Goal: Information Seeking & Learning: Learn about a topic

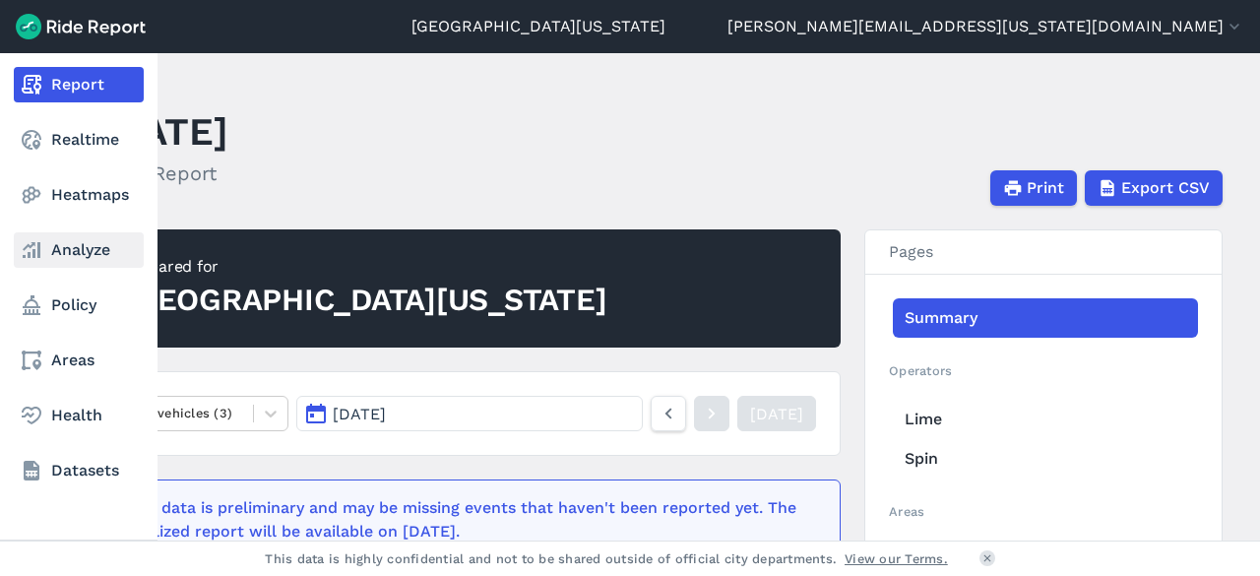
click at [66, 248] on link "Analyze" at bounding box center [79, 249] width 130 height 35
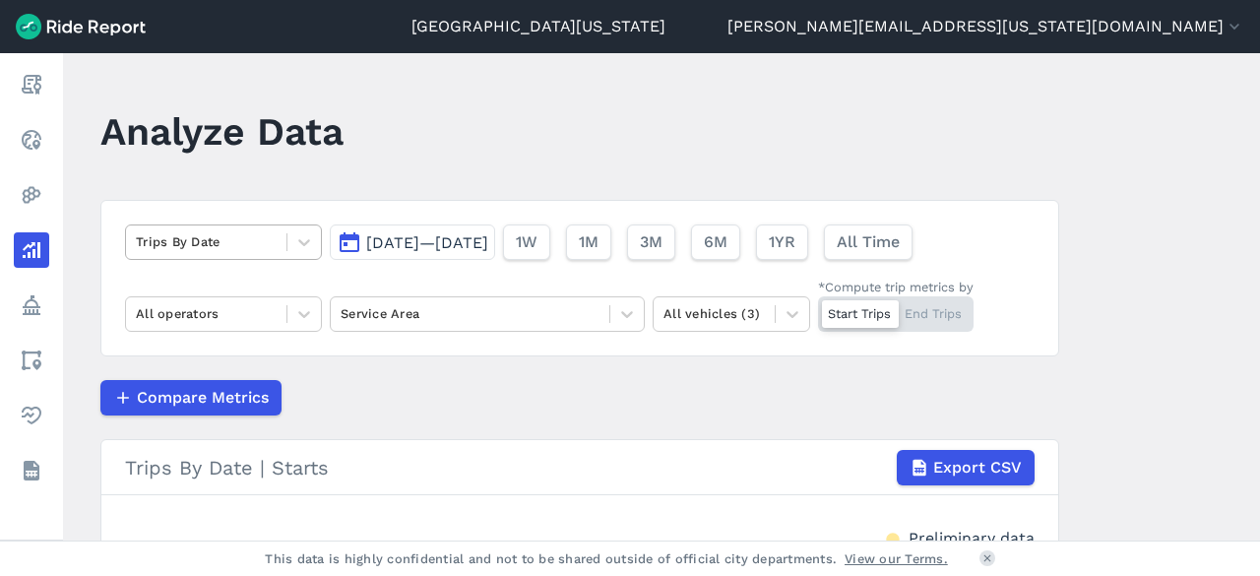
click at [272, 251] on div at bounding box center [206, 241] width 141 height 23
click at [488, 239] on span "[DATE]—[DATE]" at bounding box center [427, 242] width 122 height 19
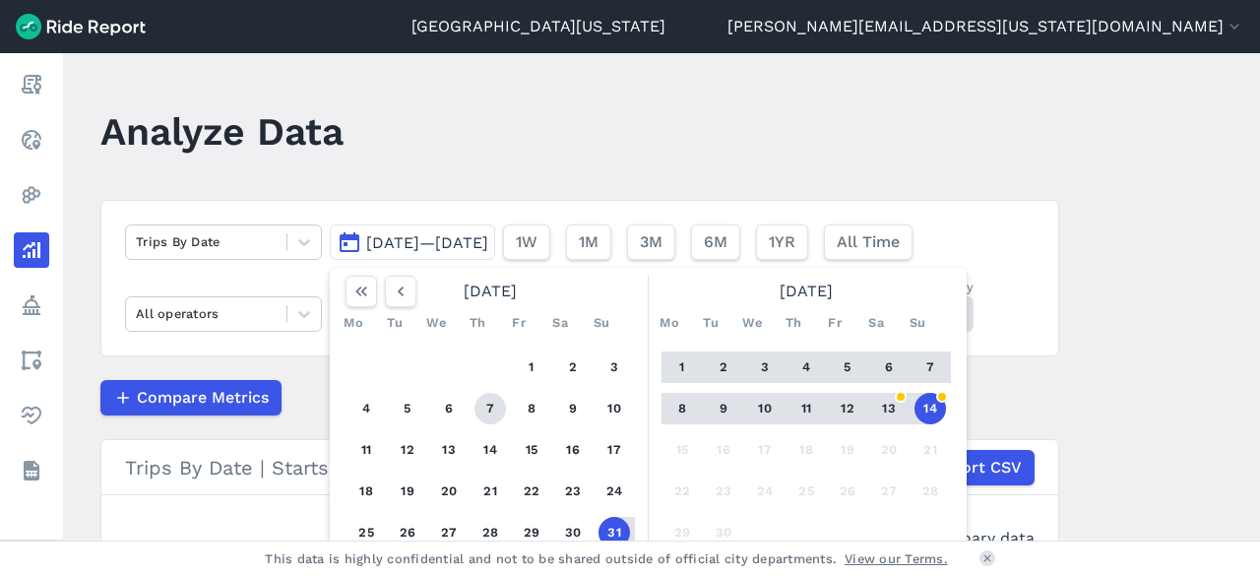
scroll to position [98, 0]
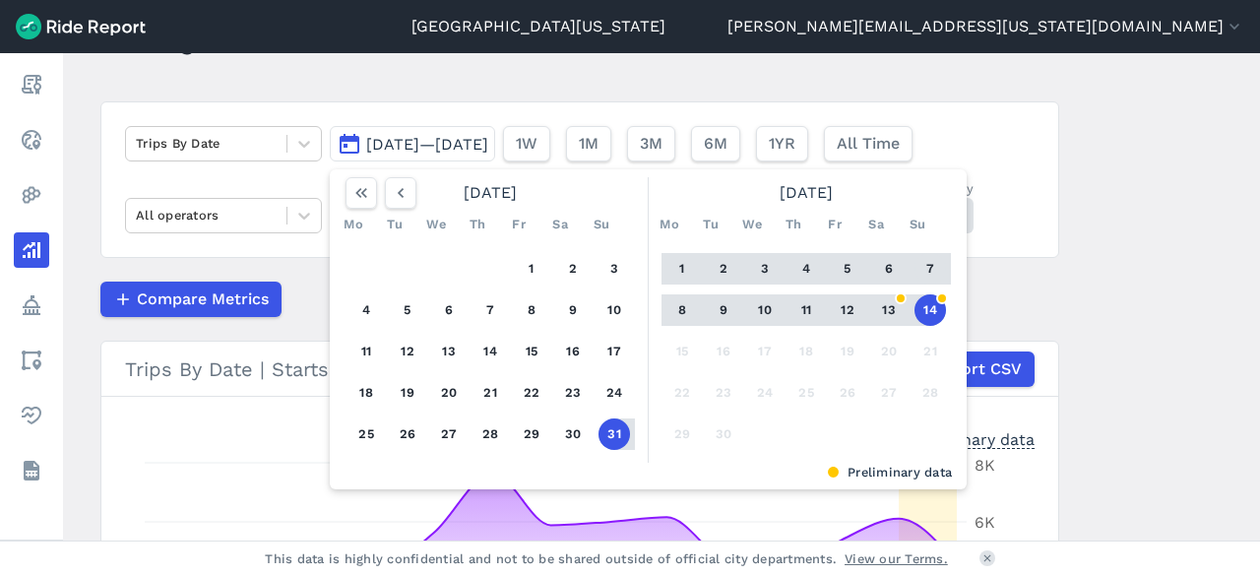
click at [916, 260] on button "7" at bounding box center [929, 268] width 31 height 31
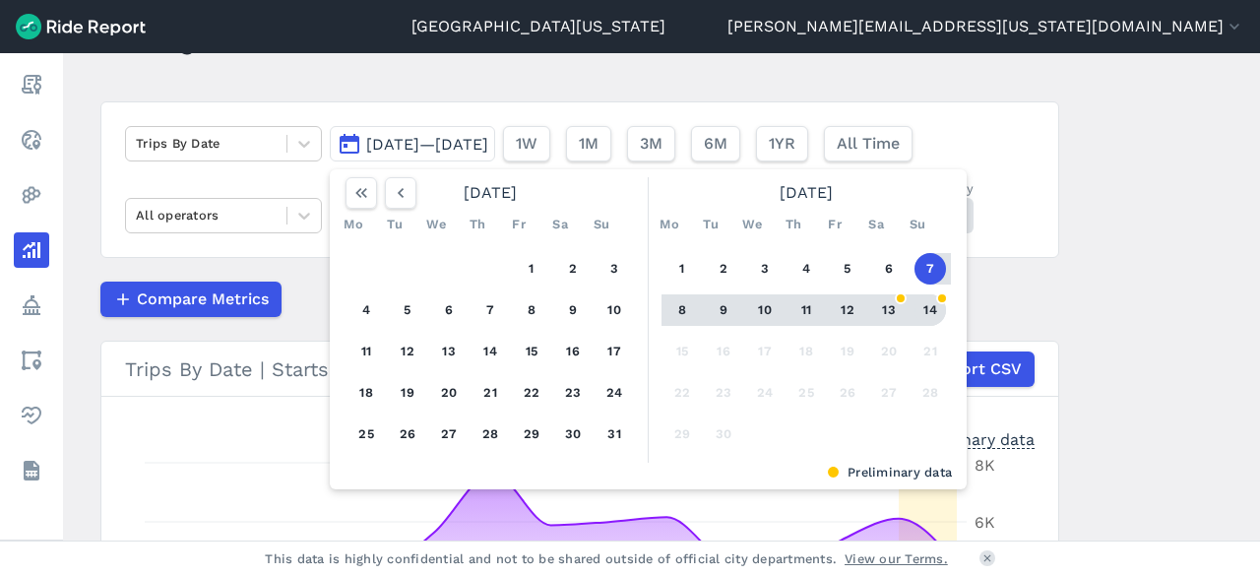
click at [914, 304] on button "14" at bounding box center [929, 309] width 31 height 31
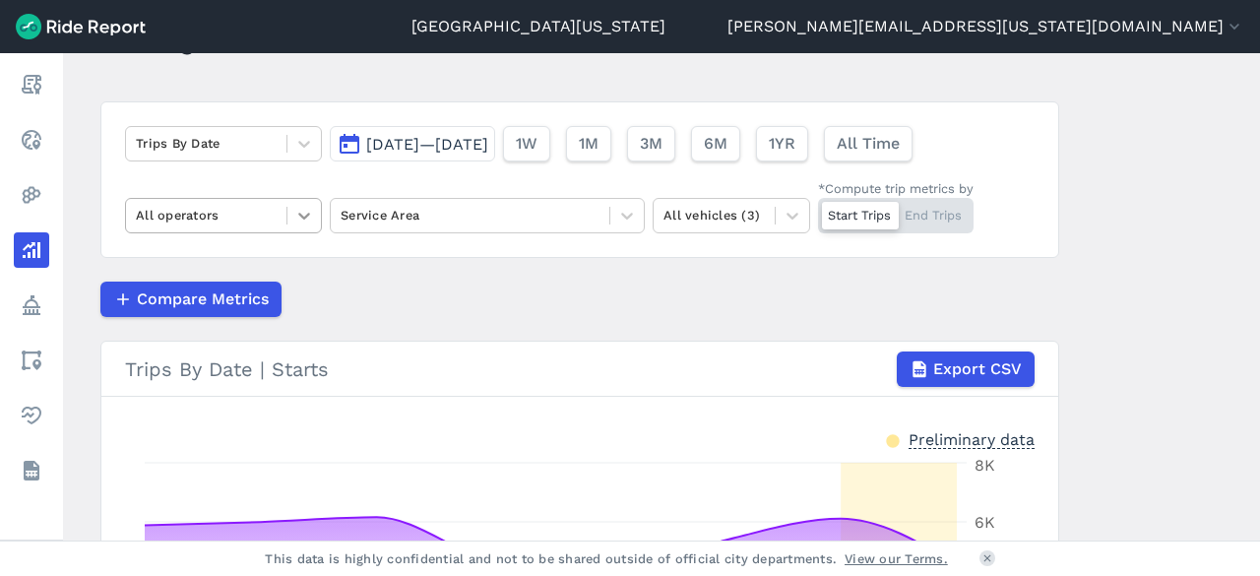
click at [294, 216] on icon at bounding box center [304, 216] width 20 height 20
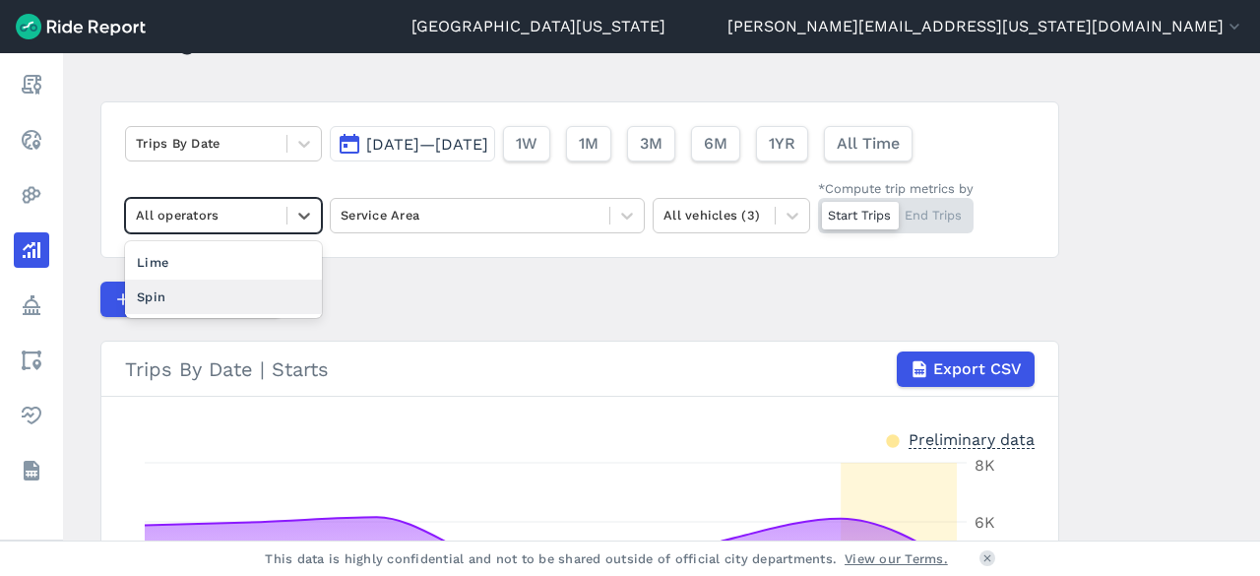
click at [225, 289] on div "Spin" at bounding box center [223, 297] width 197 height 34
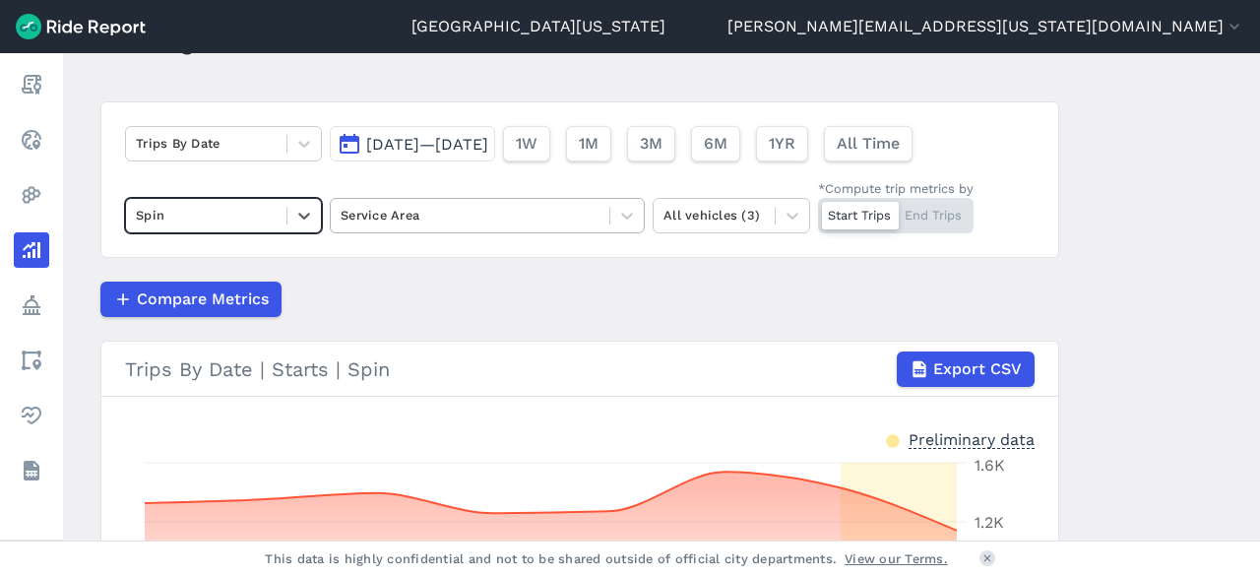
click at [593, 218] on div at bounding box center [470, 215] width 259 height 23
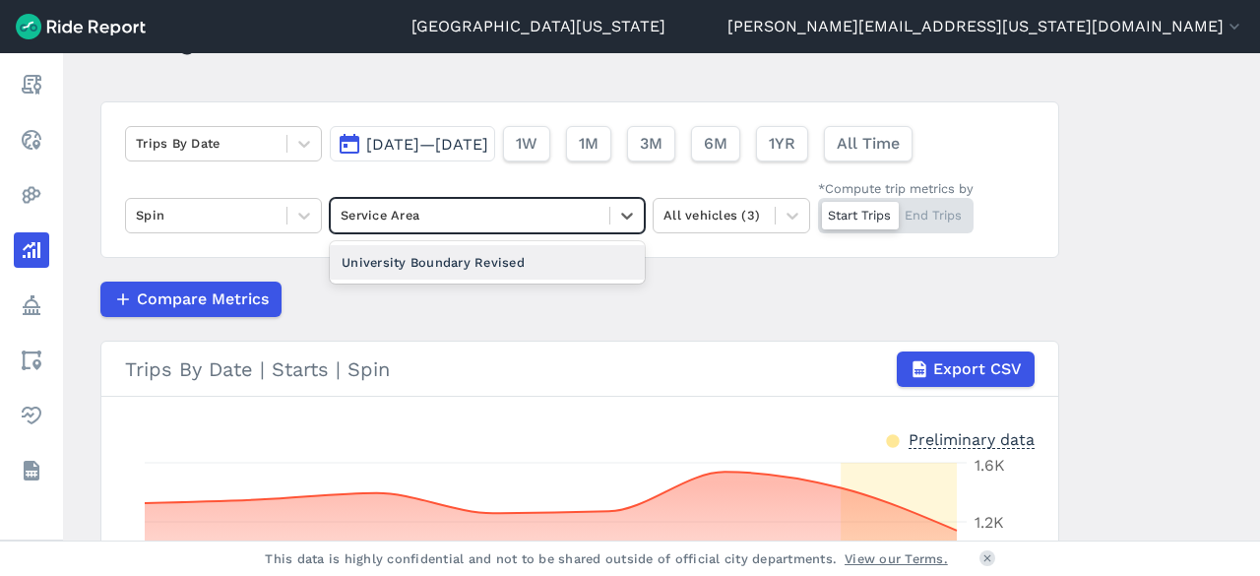
click at [553, 259] on div "University Boundary Revised" at bounding box center [487, 262] width 315 height 34
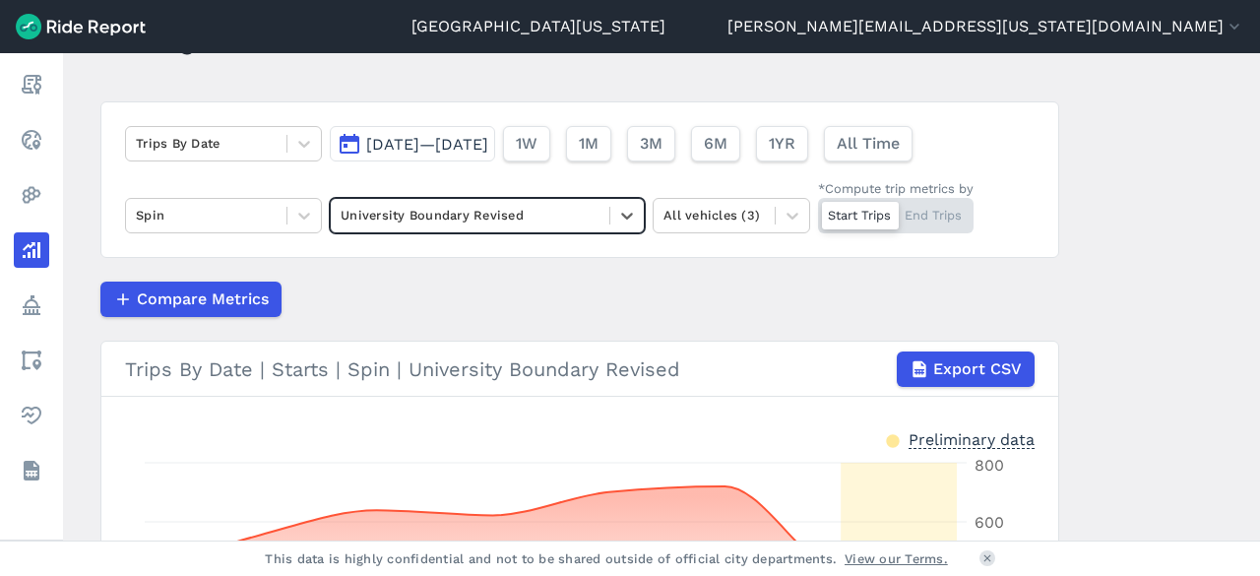
click at [238, 301] on span "Compare Metrics" at bounding box center [203, 299] width 132 height 24
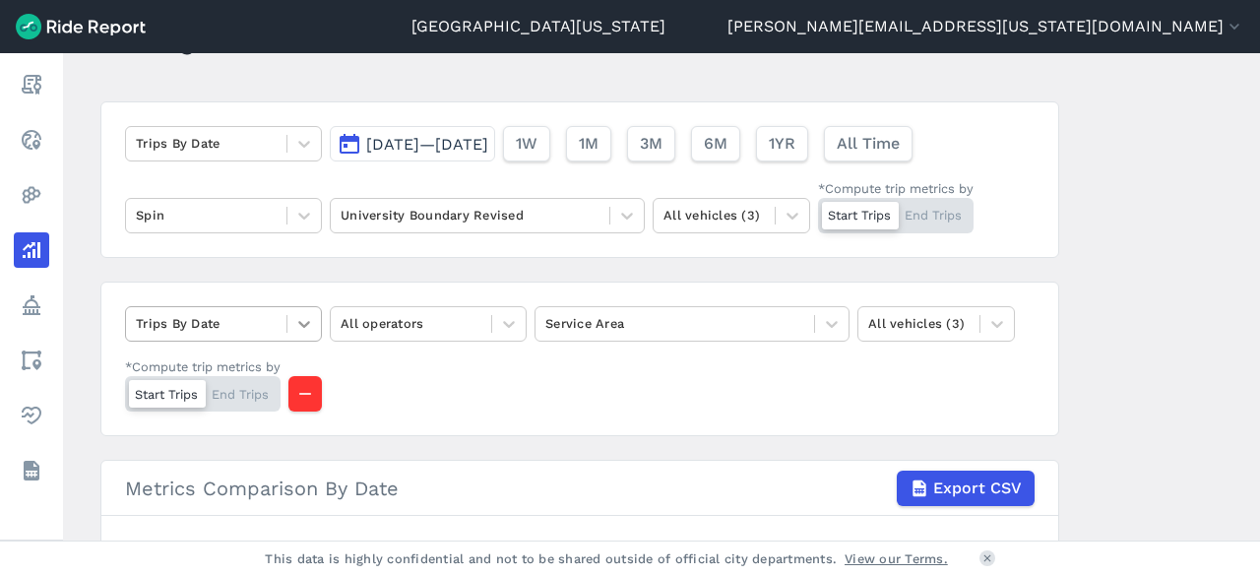
click at [294, 330] on icon at bounding box center [304, 324] width 20 height 20
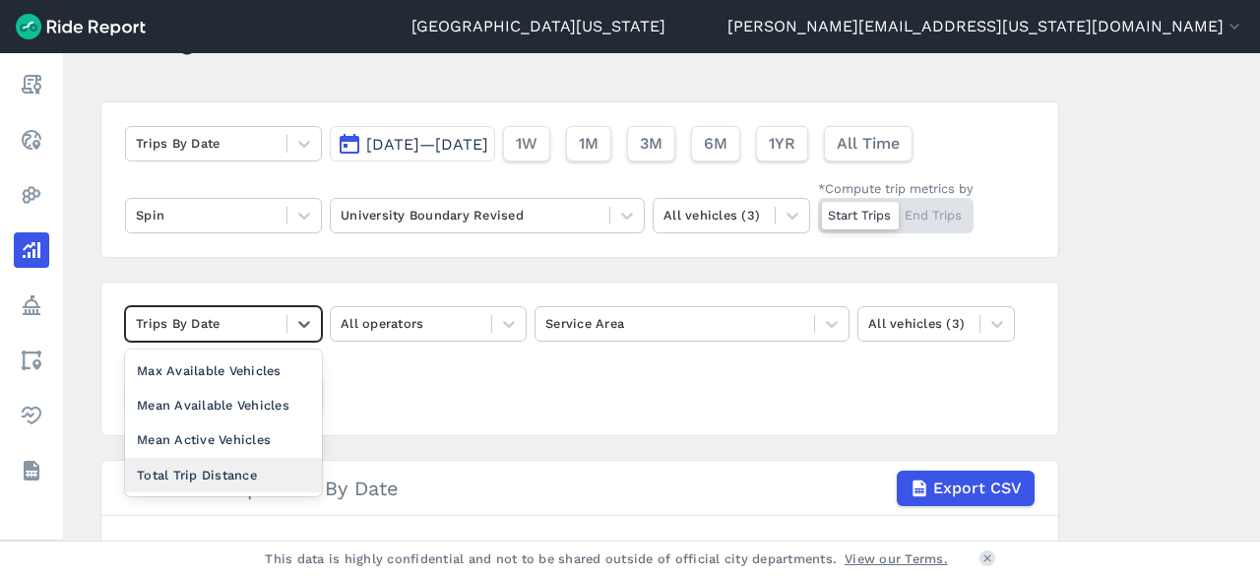
click at [258, 471] on div "Total Trip Distance" at bounding box center [223, 475] width 197 height 34
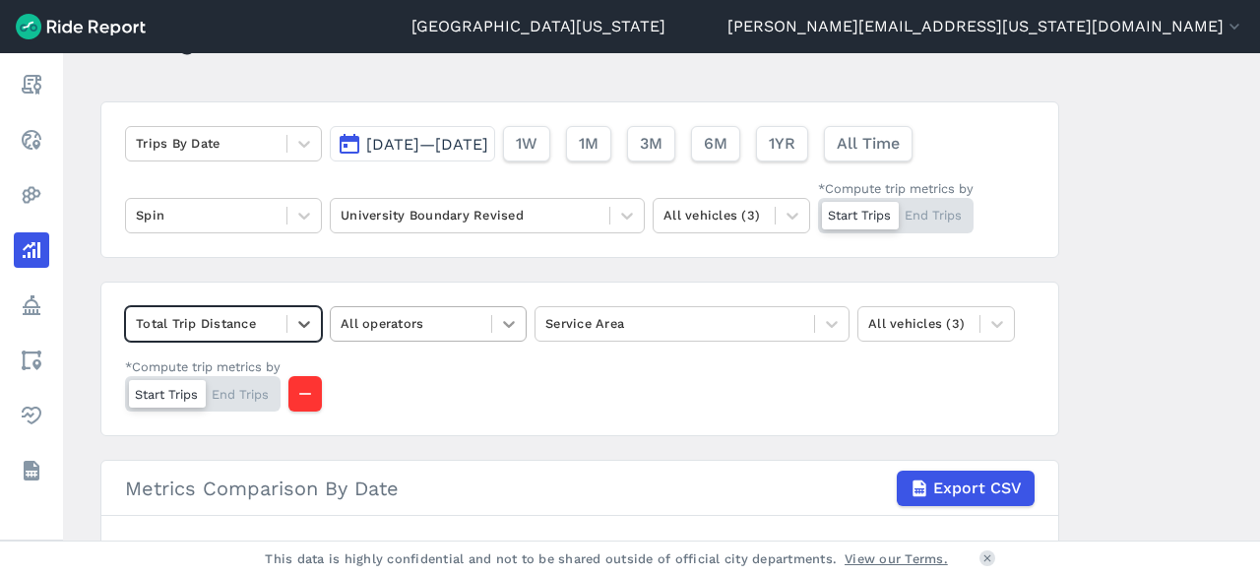
click at [499, 325] on icon at bounding box center [509, 324] width 20 height 20
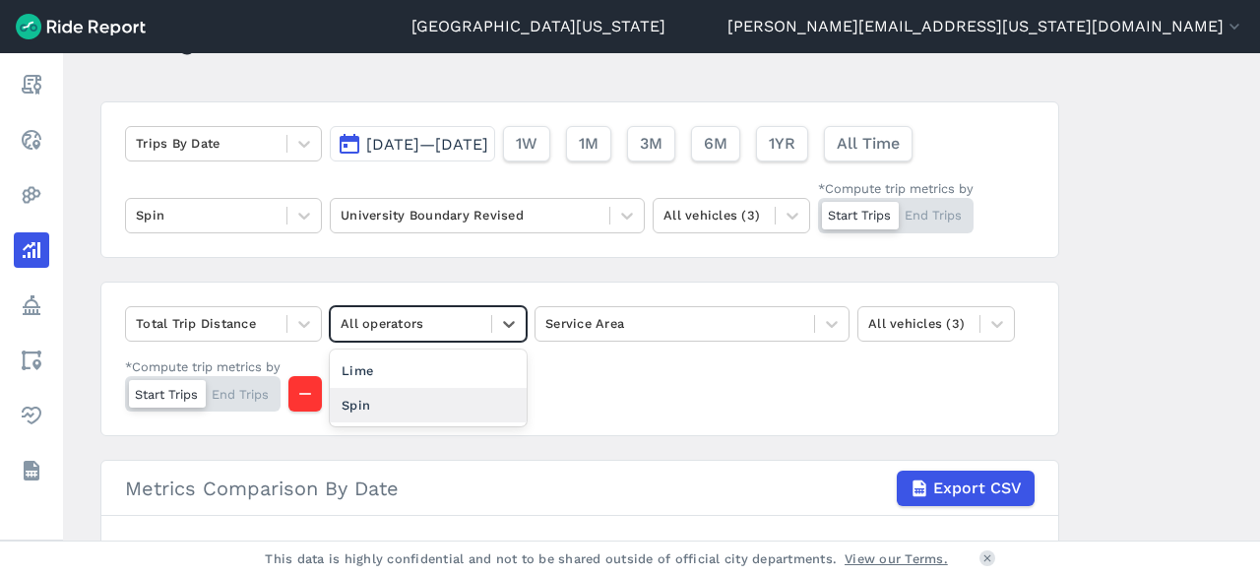
click at [407, 396] on div "Spin" at bounding box center [428, 405] width 197 height 34
click at [768, 326] on div at bounding box center [674, 323] width 259 height 23
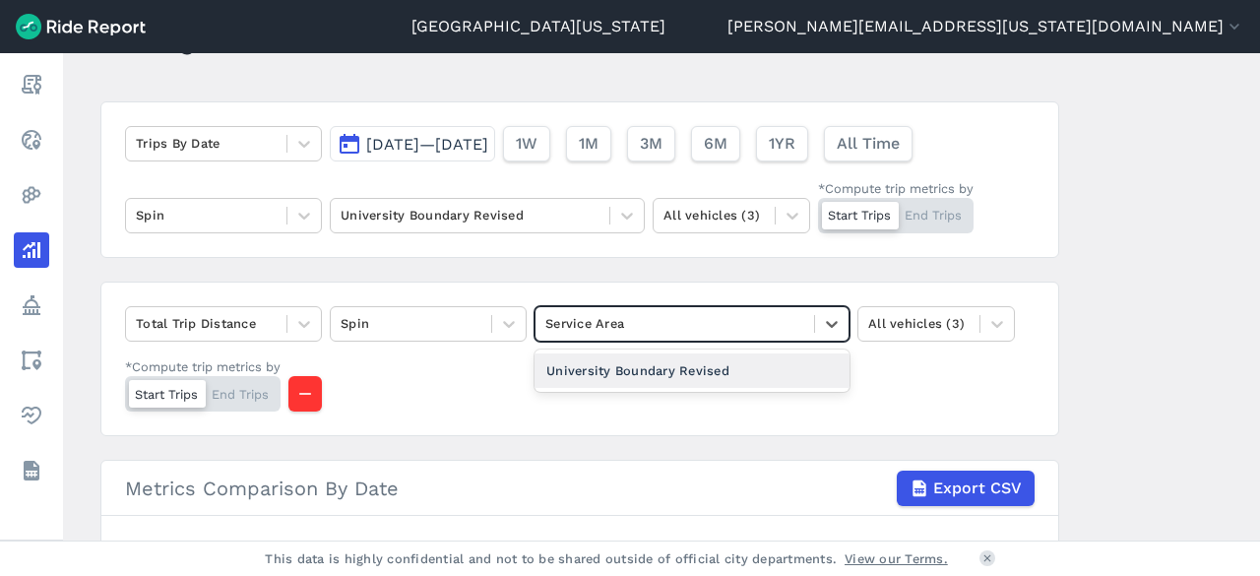
click at [705, 374] on div "University Boundary Revised" at bounding box center [691, 370] width 315 height 34
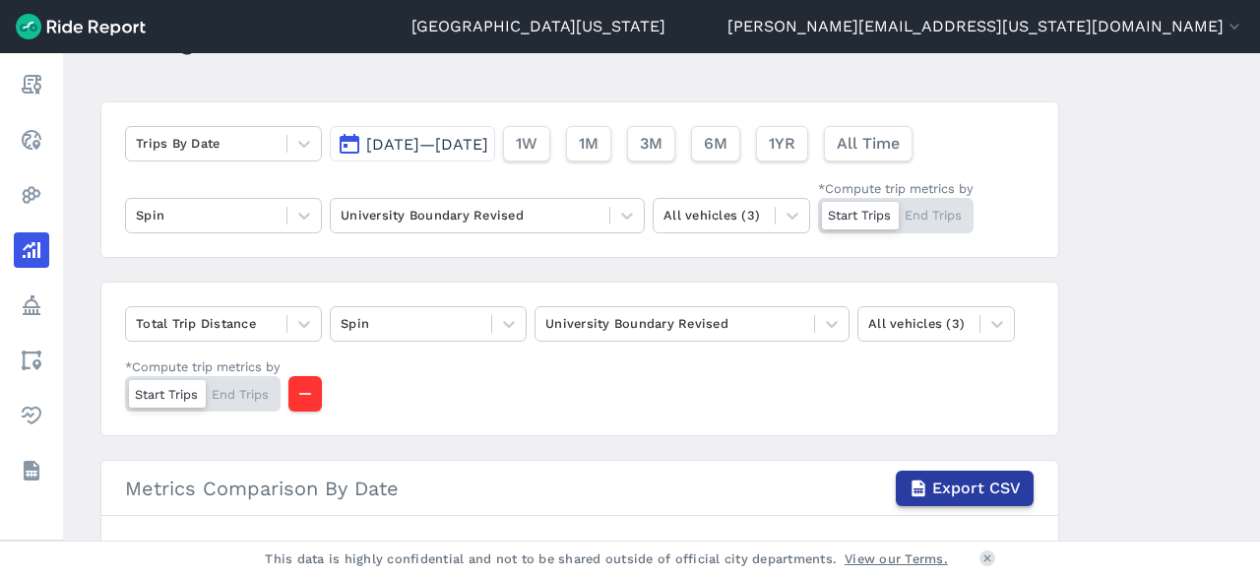
click at [939, 480] on span "Export CSV" at bounding box center [976, 488] width 89 height 24
click at [310, 153] on icon at bounding box center [304, 144] width 20 height 20
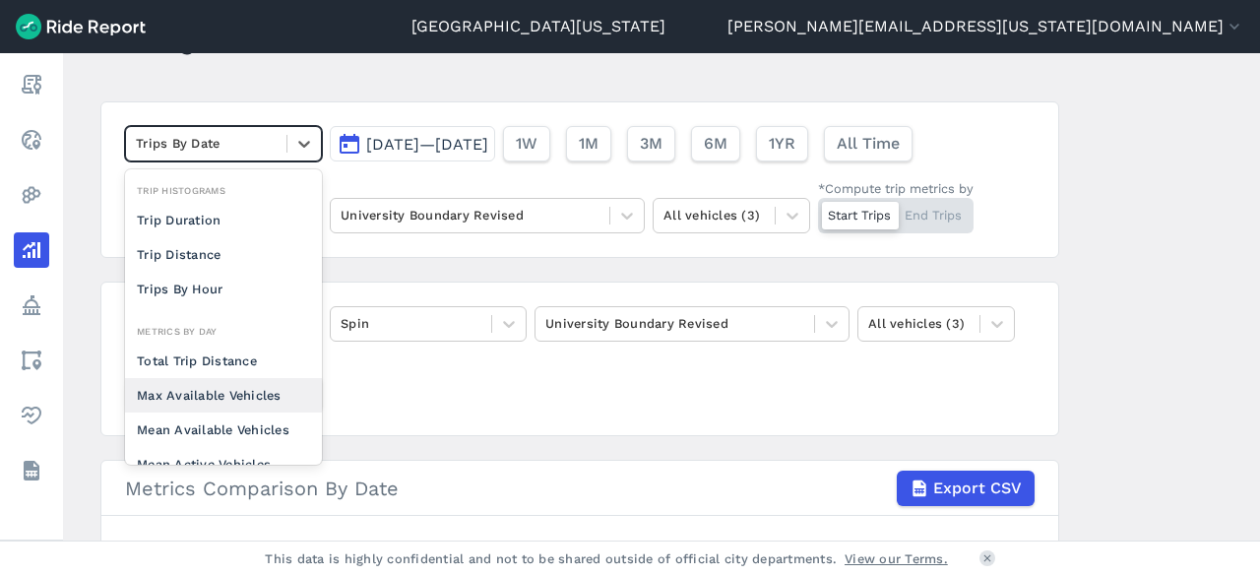
click at [262, 390] on div "Max Available Vehicles" at bounding box center [223, 395] width 197 height 34
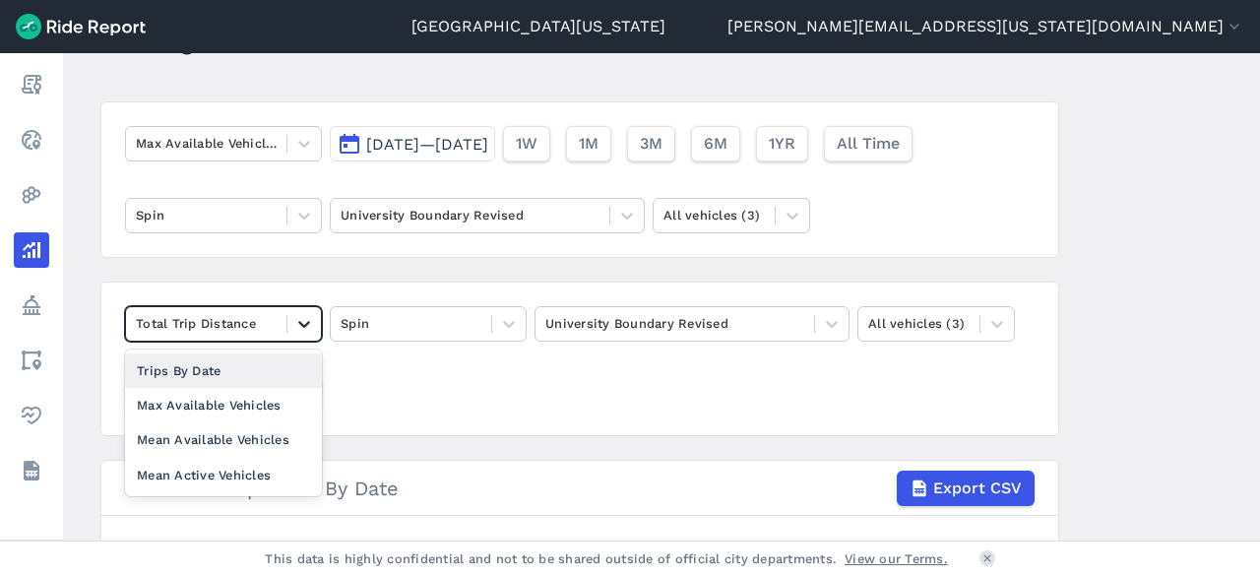
click at [294, 320] on icon at bounding box center [304, 324] width 20 height 20
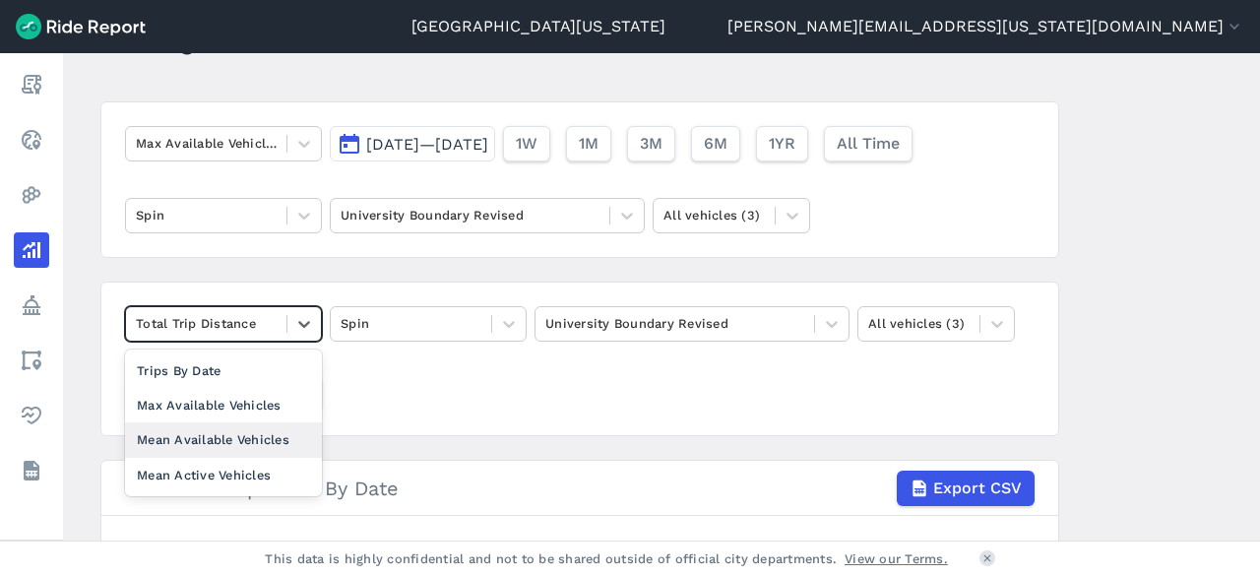
click at [260, 428] on div "Mean Available Vehicles" at bounding box center [223, 439] width 197 height 34
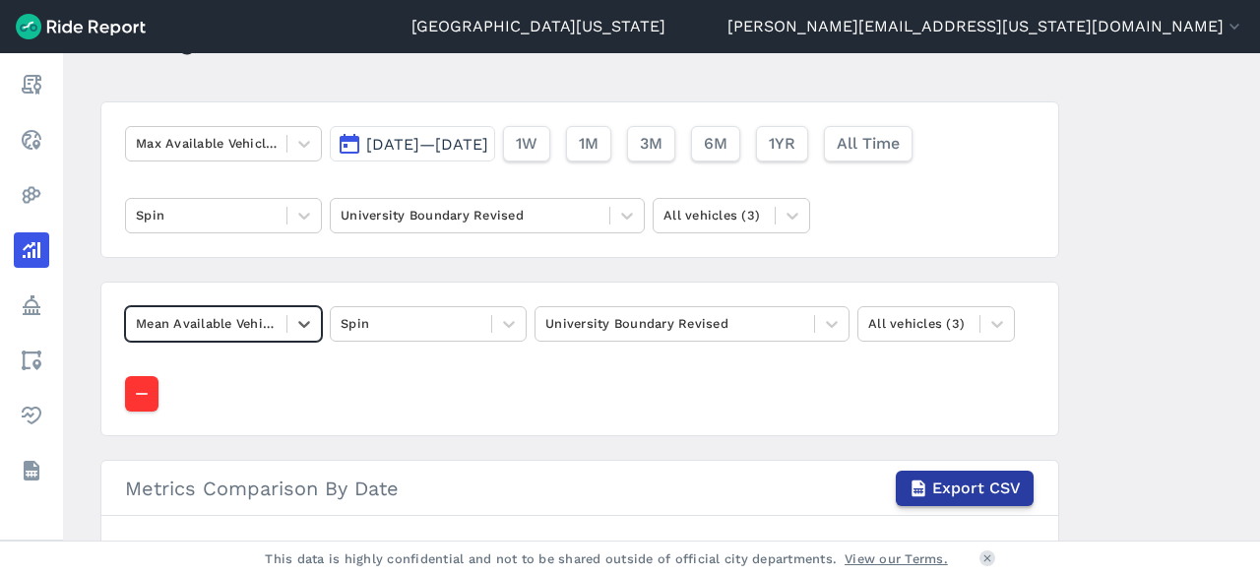
click at [968, 477] on span "Export CSV" at bounding box center [976, 488] width 89 height 24
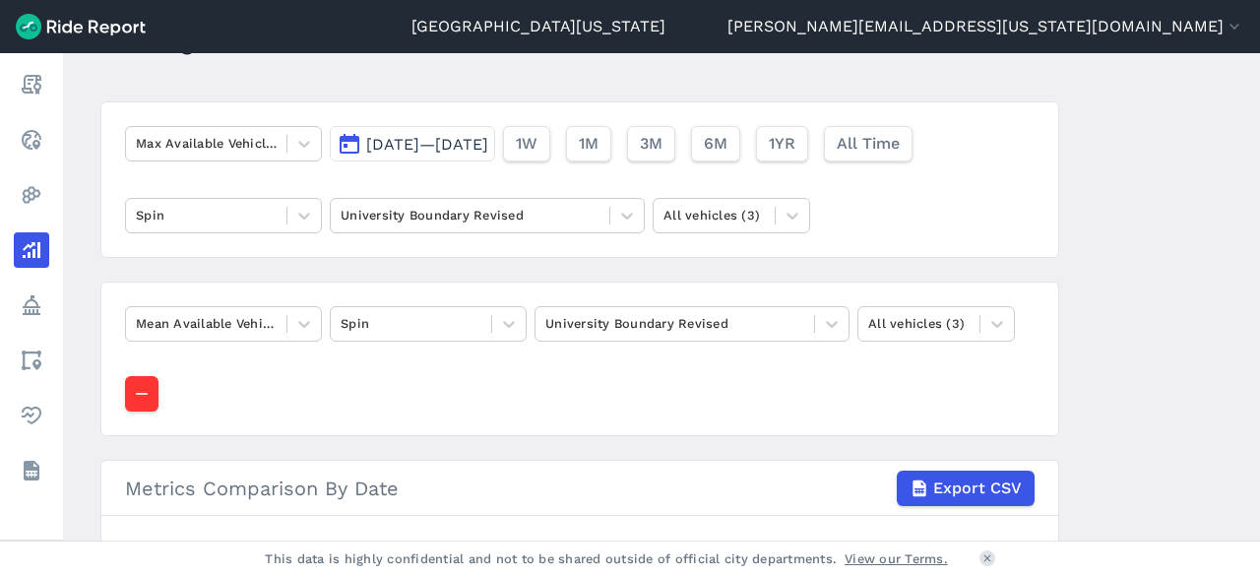
click at [1201, 371] on main "Analyze Data Max Available Vehicles [DATE]—[DATE] 1W 1M 3M 6M 1YR All Time Spin…" at bounding box center [661, 296] width 1197 height 487
click at [308, 155] on div at bounding box center [303, 143] width 33 height 33
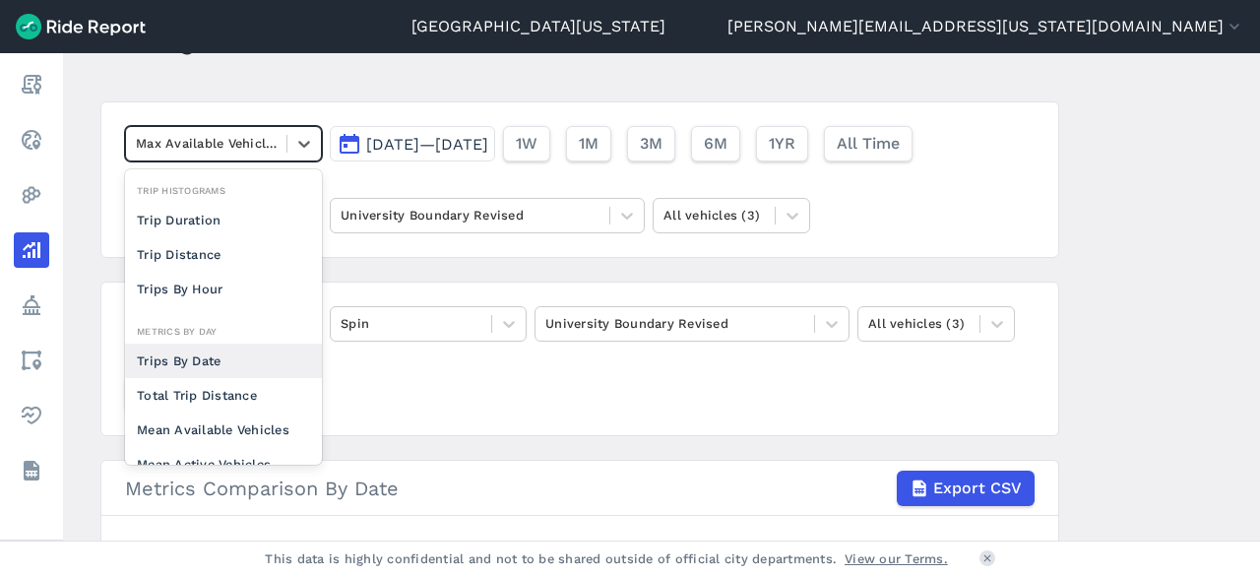
click at [1083, 268] on main "Analyze Data option Trips By Date focused, 0 of 2. 10 results available. Use Up…" at bounding box center [661, 296] width 1197 height 487
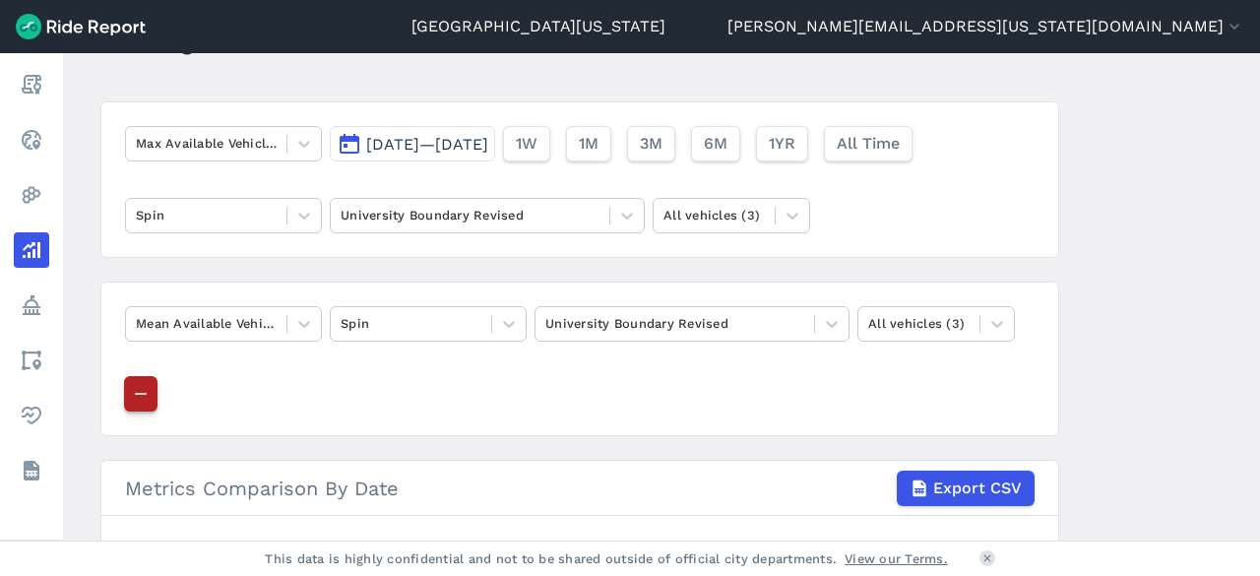
click at [147, 386] on icon "button" at bounding box center [141, 394] width 20 height 20
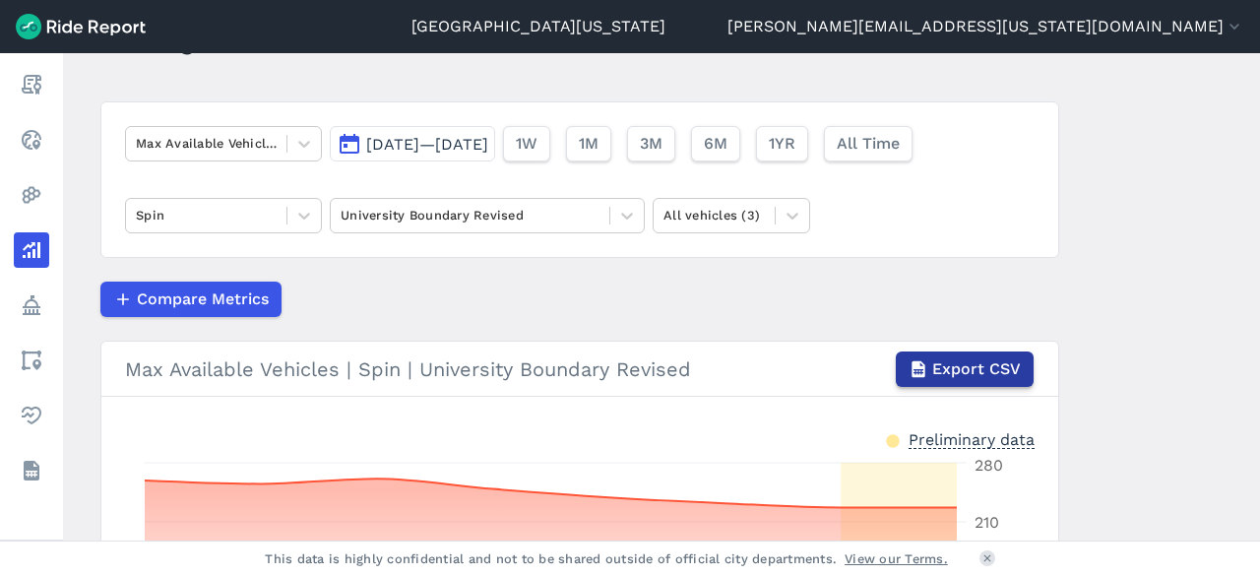
click at [959, 372] on span "Export CSV" at bounding box center [976, 369] width 89 height 24
click at [302, 144] on icon at bounding box center [304, 144] width 12 height 7
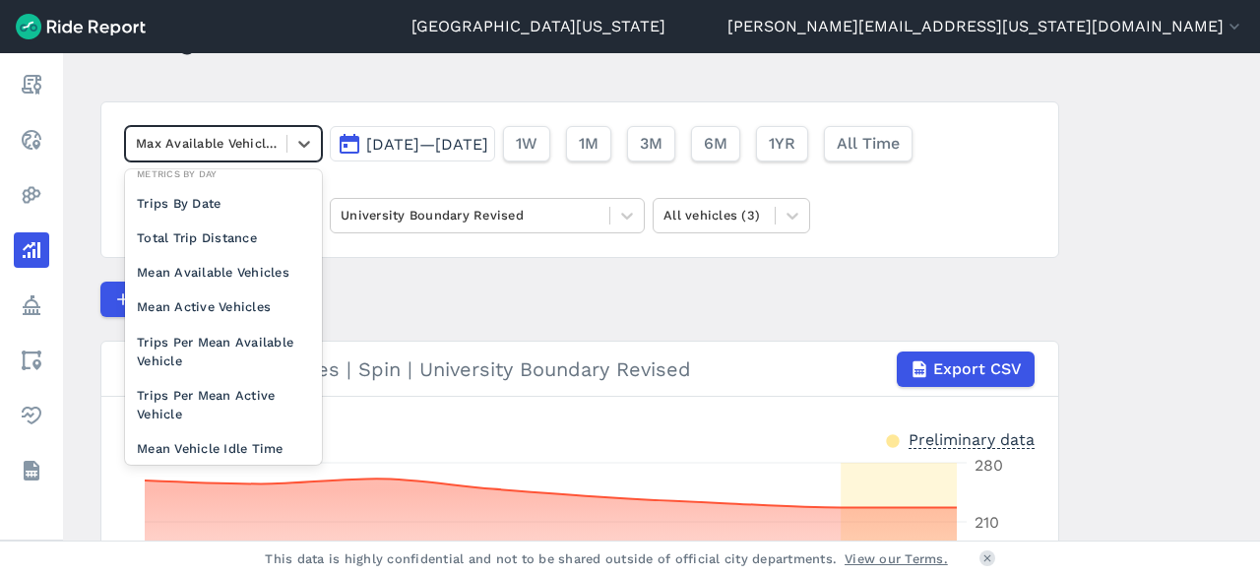
scroll to position [170, 0]
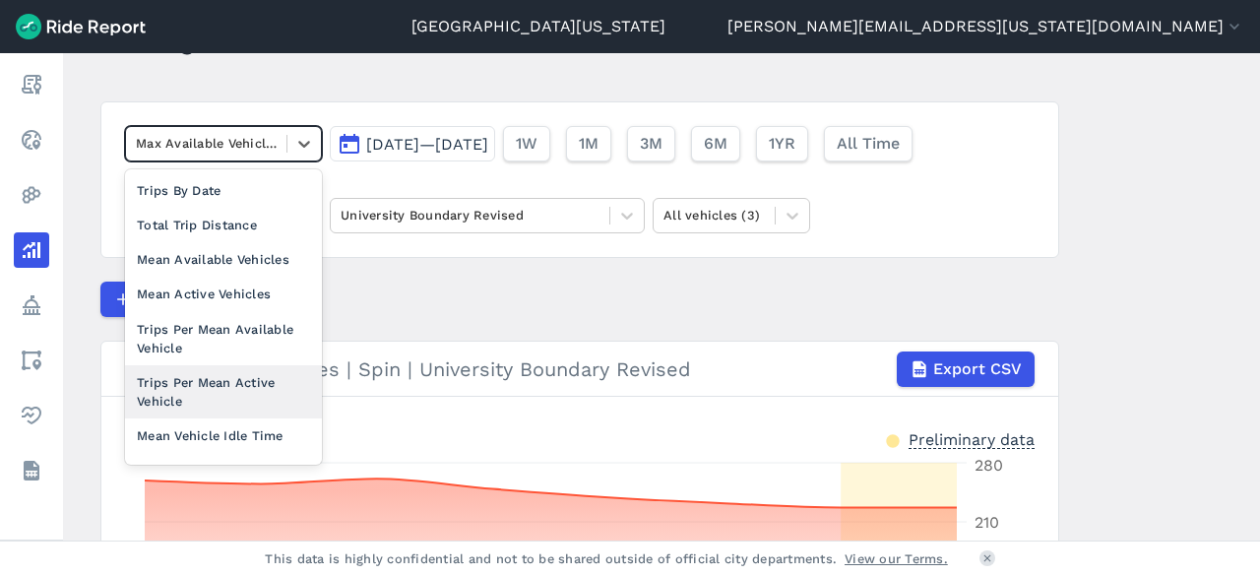
click at [225, 367] on div "Trips Per Mean Active Vehicle" at bounding box center [223, 391] width 197 height 53
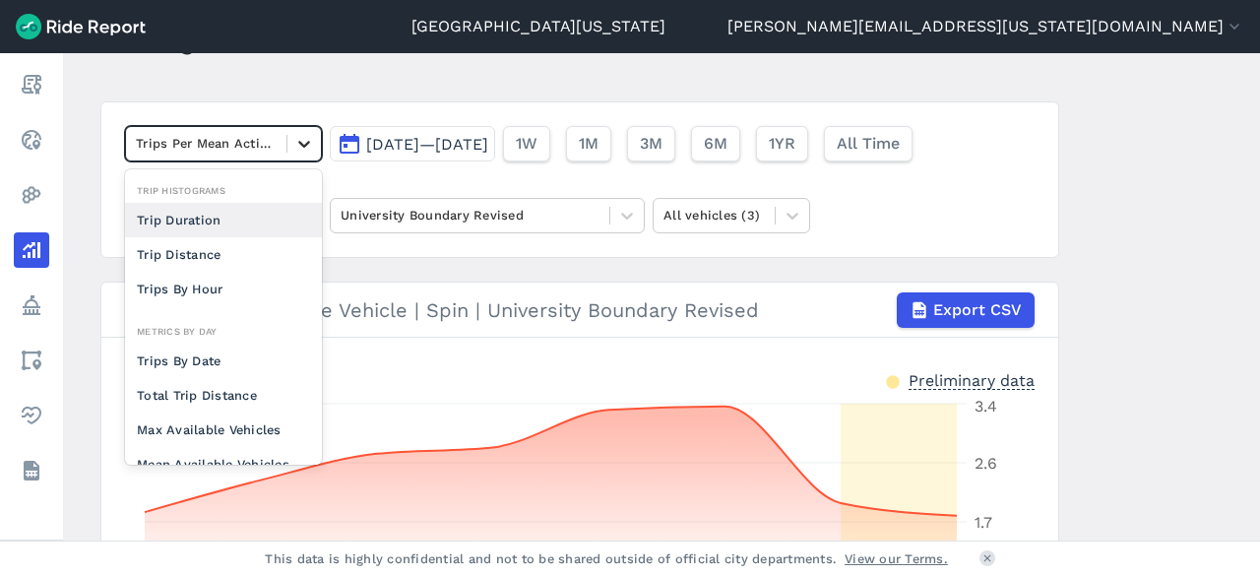
click at [302, 143] on icon at bounding box center [304, 144] width 20 height 20
click at [255, 435] on div "Max Available Vehicles" at bounding box center [223, 429] width 197 height 34
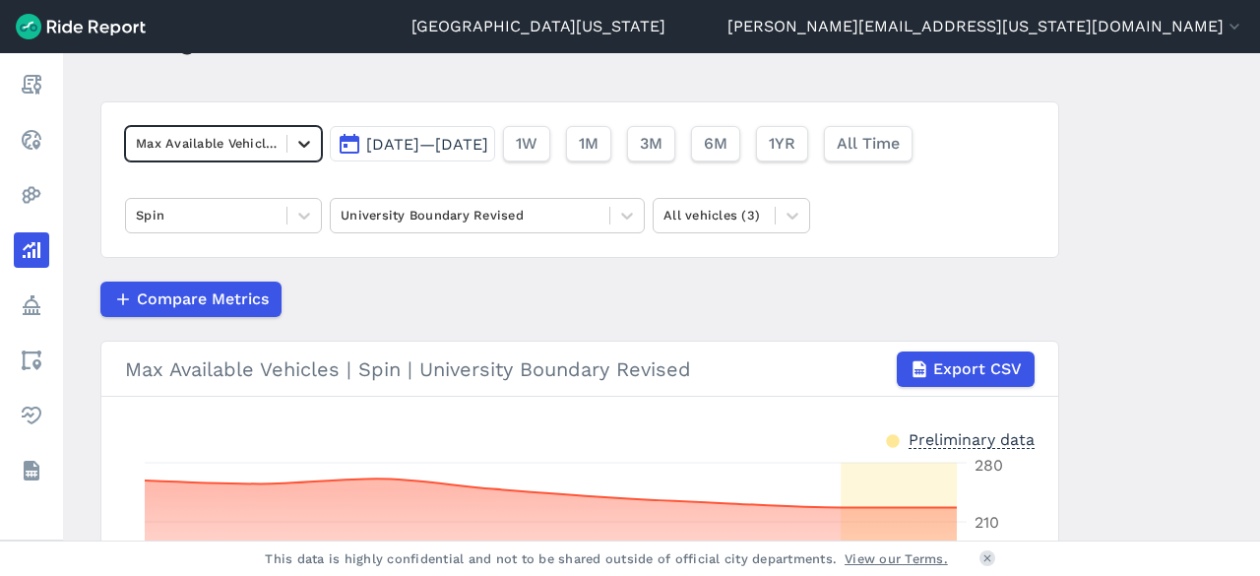
click at [297, 135] on icon at bounding box center [304, 144] width 20 height 20
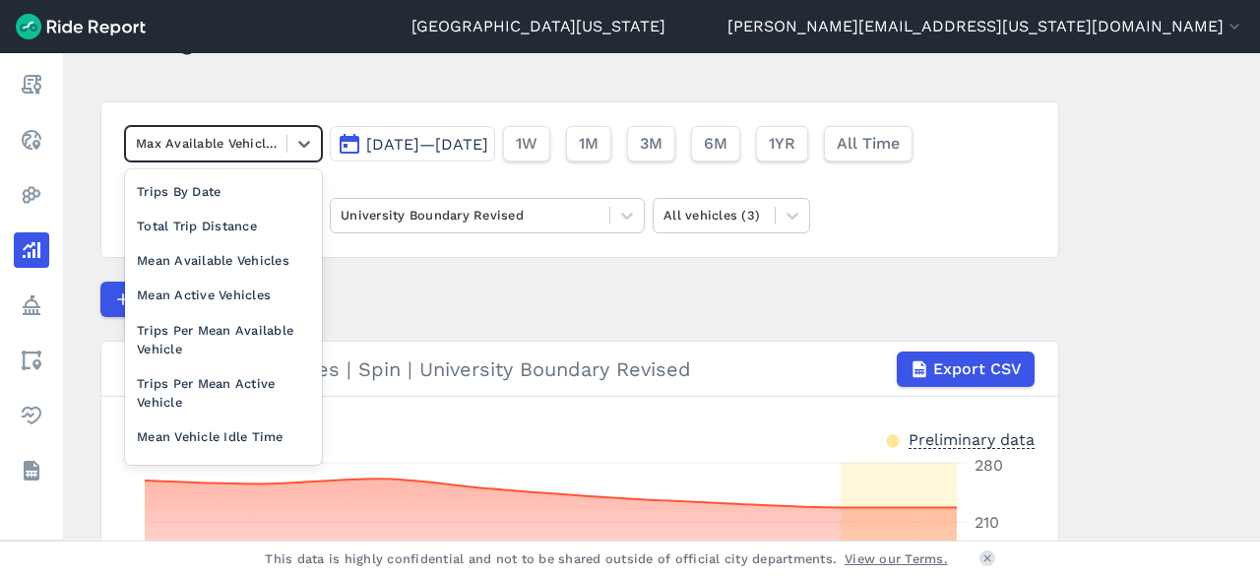
scroll to position [170, 0]
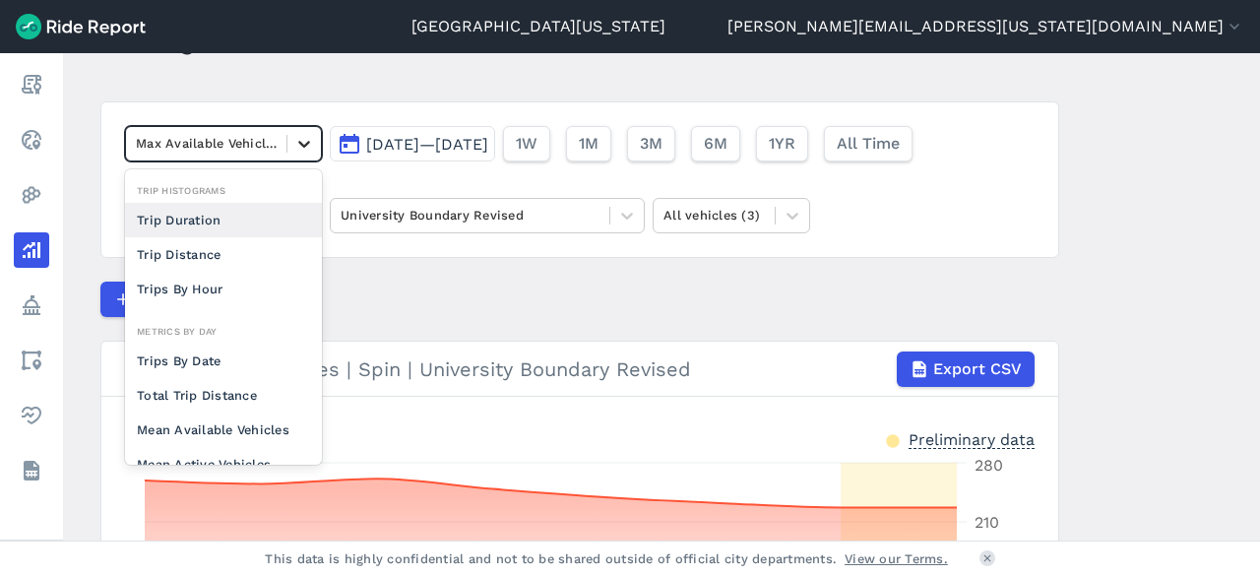
click at [301, 134] on icon at bounding box center [304, 144] width 20 height 20
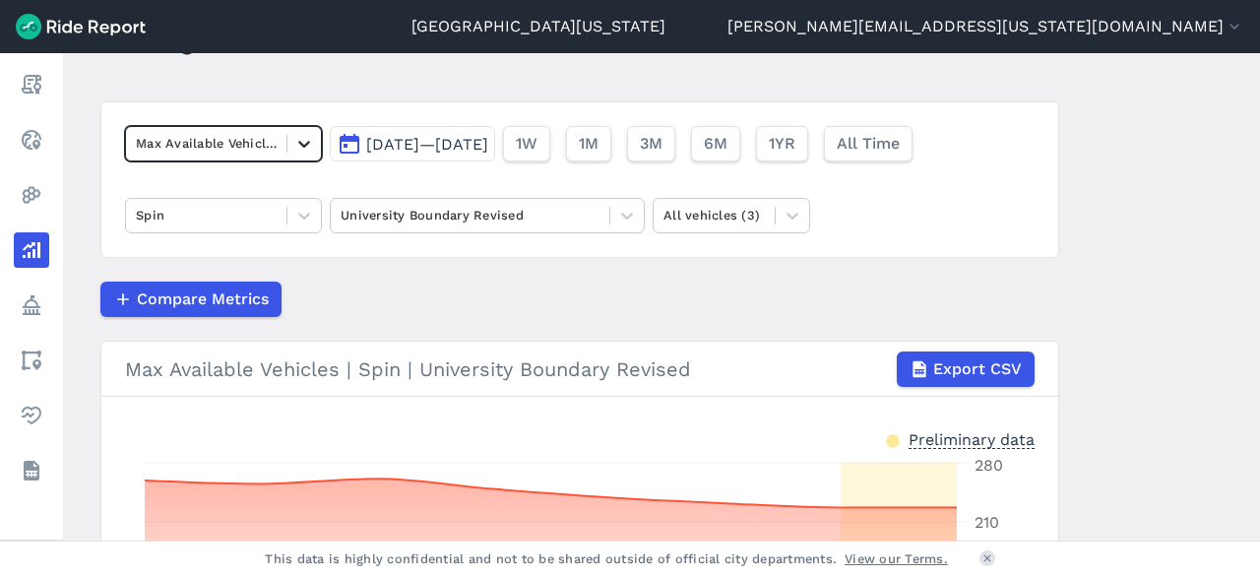
click at [301, 134] on icon at bounding box center [304, 144] width 20 height 20
click at [974, 367] on span "Export CSV" at bounding box center [976, 369] width 89 height 24
